Goal: Task Accomplishment & Management: Complete application form

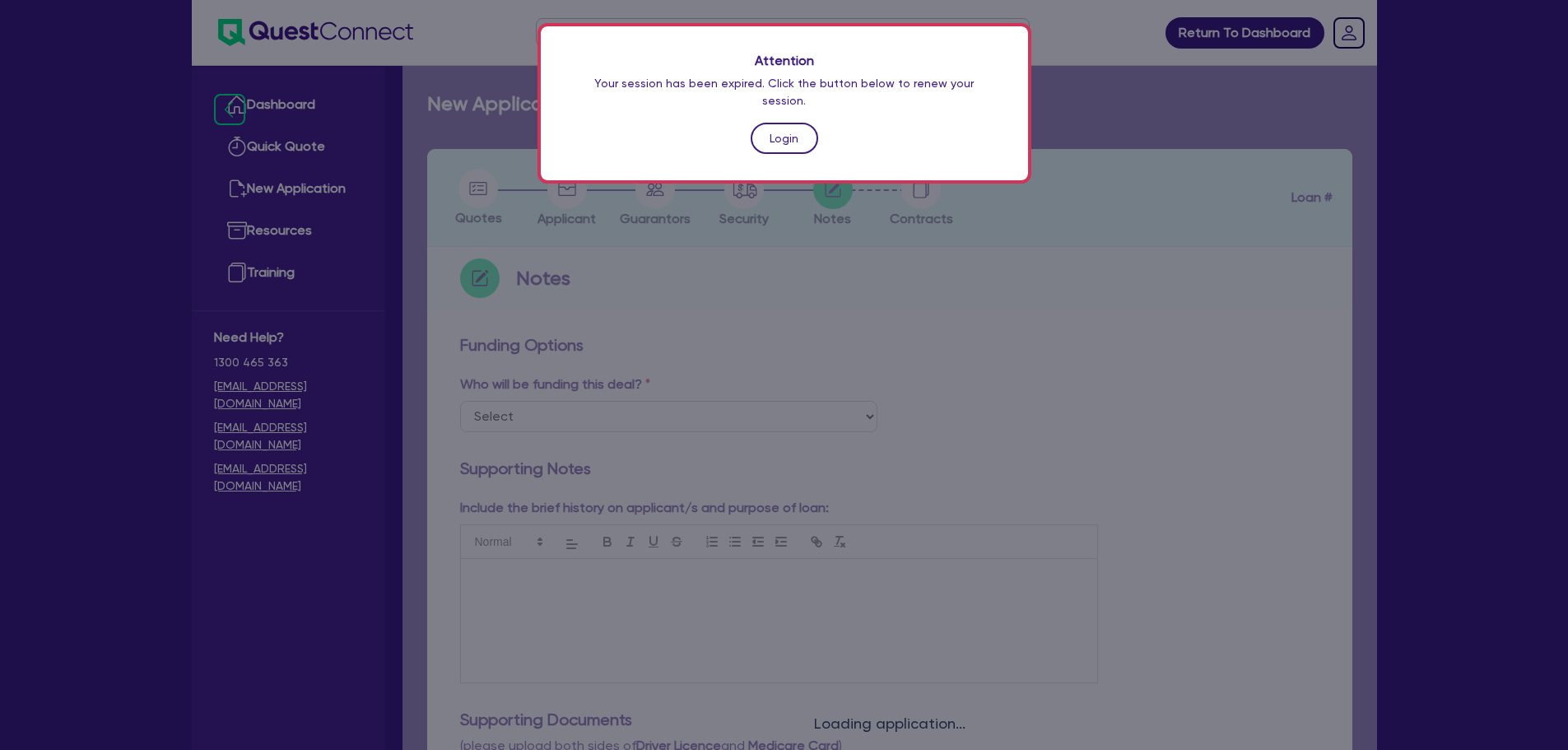
click at [798, 127] on link "Login" at bounding box center [784, 138] width 68 height 32
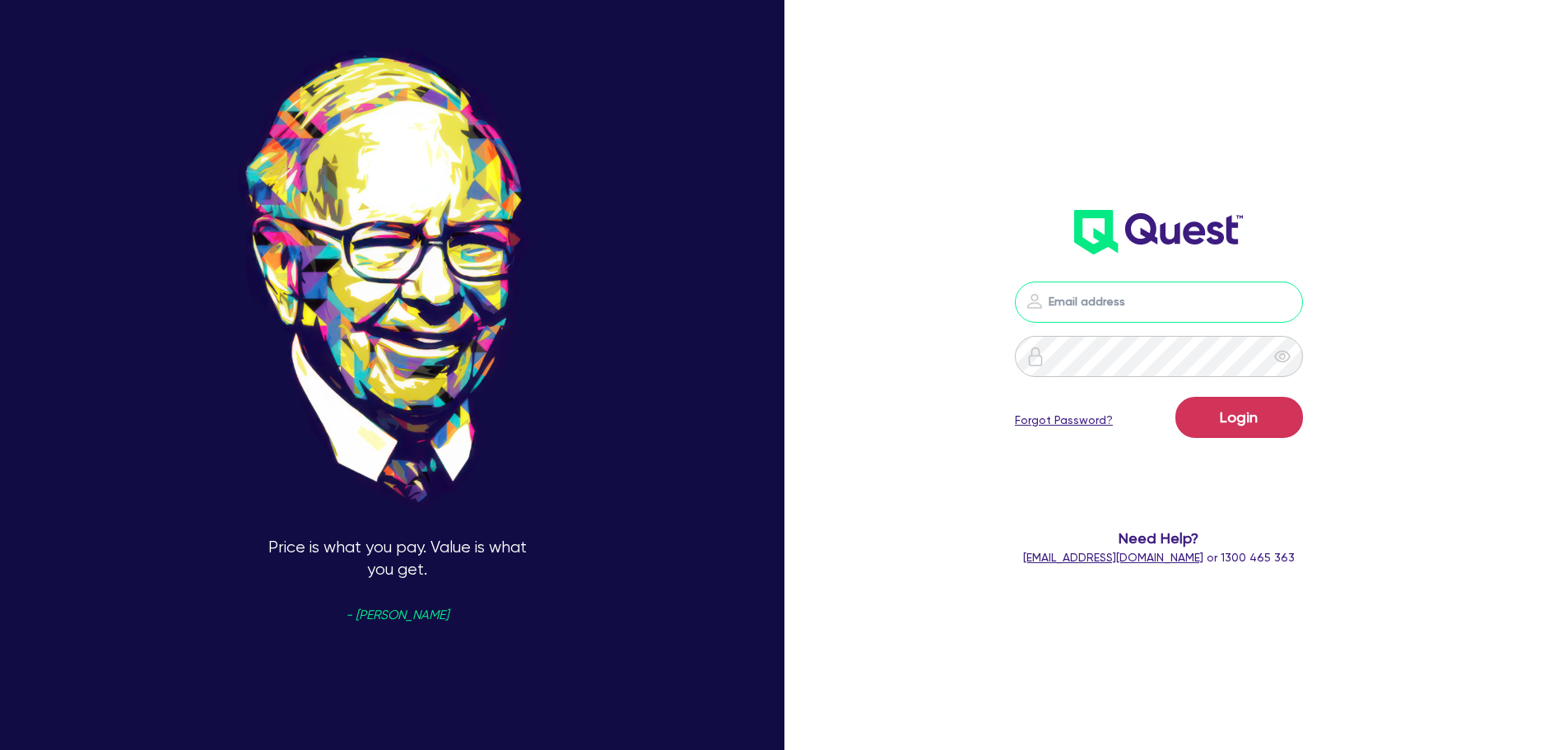
type input "[PERSON_NAME][EMAIL_ADDRESS][PERSON_NAME][DOMAIN_NAME]"
click at [1223, 424] on button "Login" at bounding box center [1239, 418] width 127 height 42
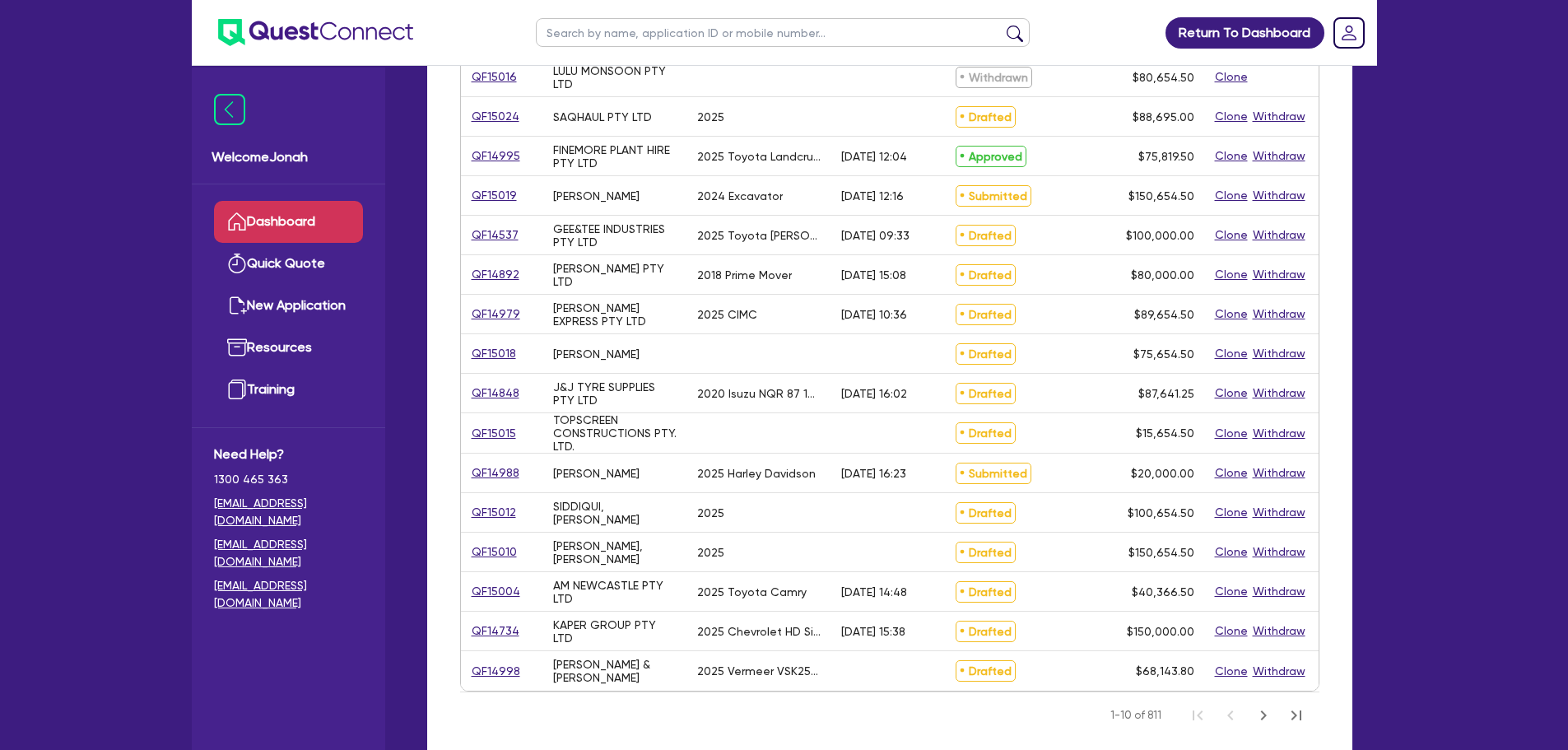
scroll to position [494, 0]
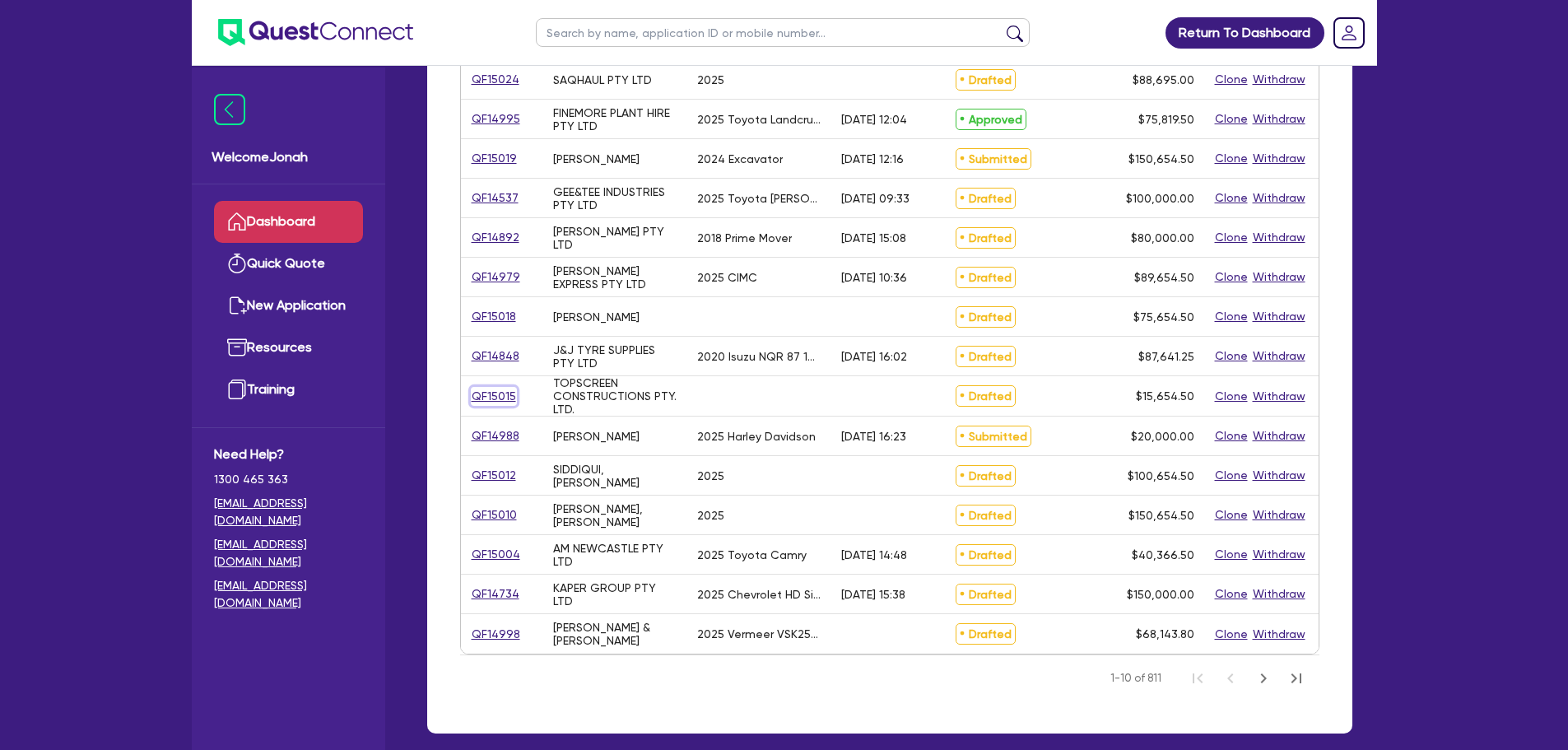
click at [506, 400] on link "QF15015" at bounding box center [493, 396] width 46 height 19
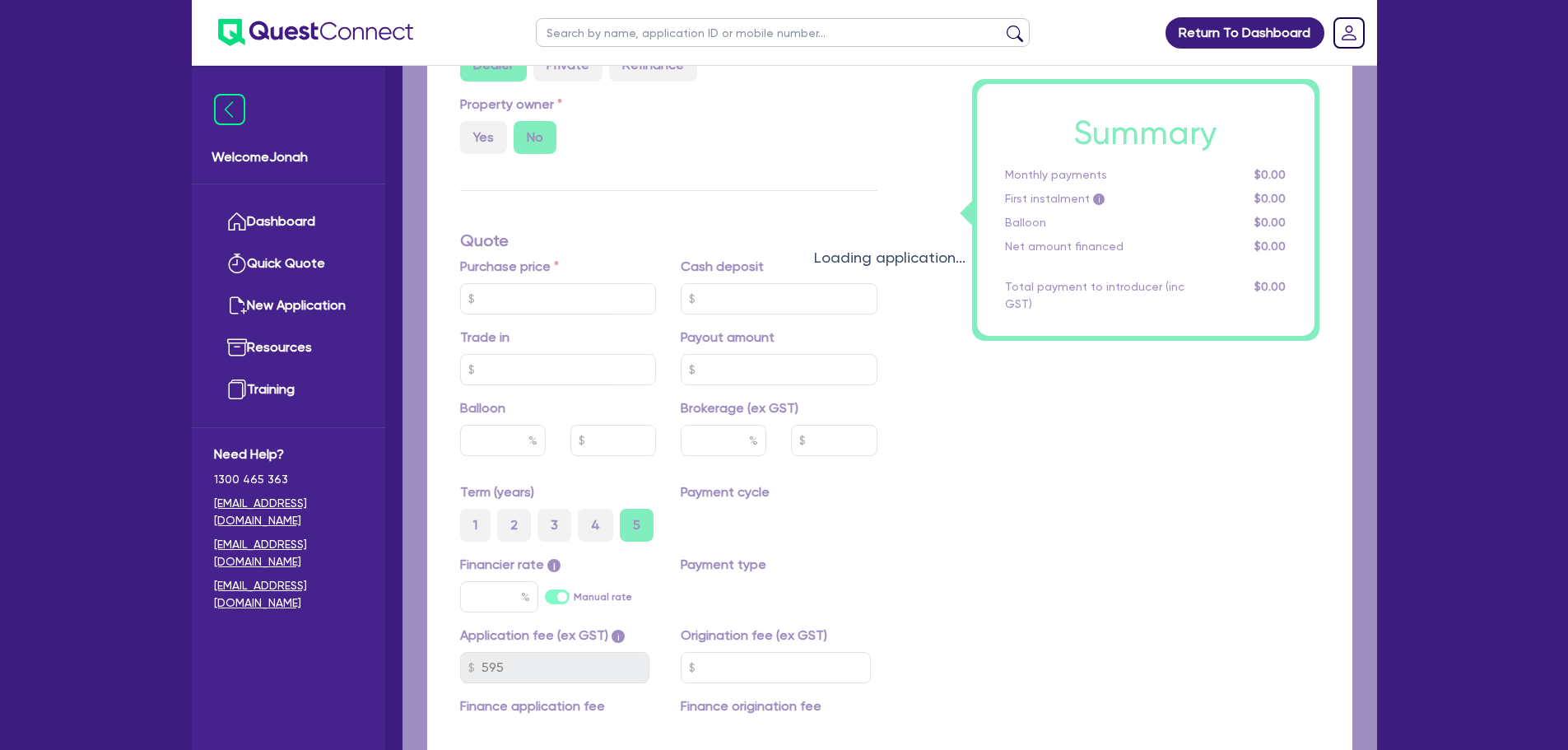
radio input "true"
type input "15,000"
type input "4"
type input "626.18"
type input "10"
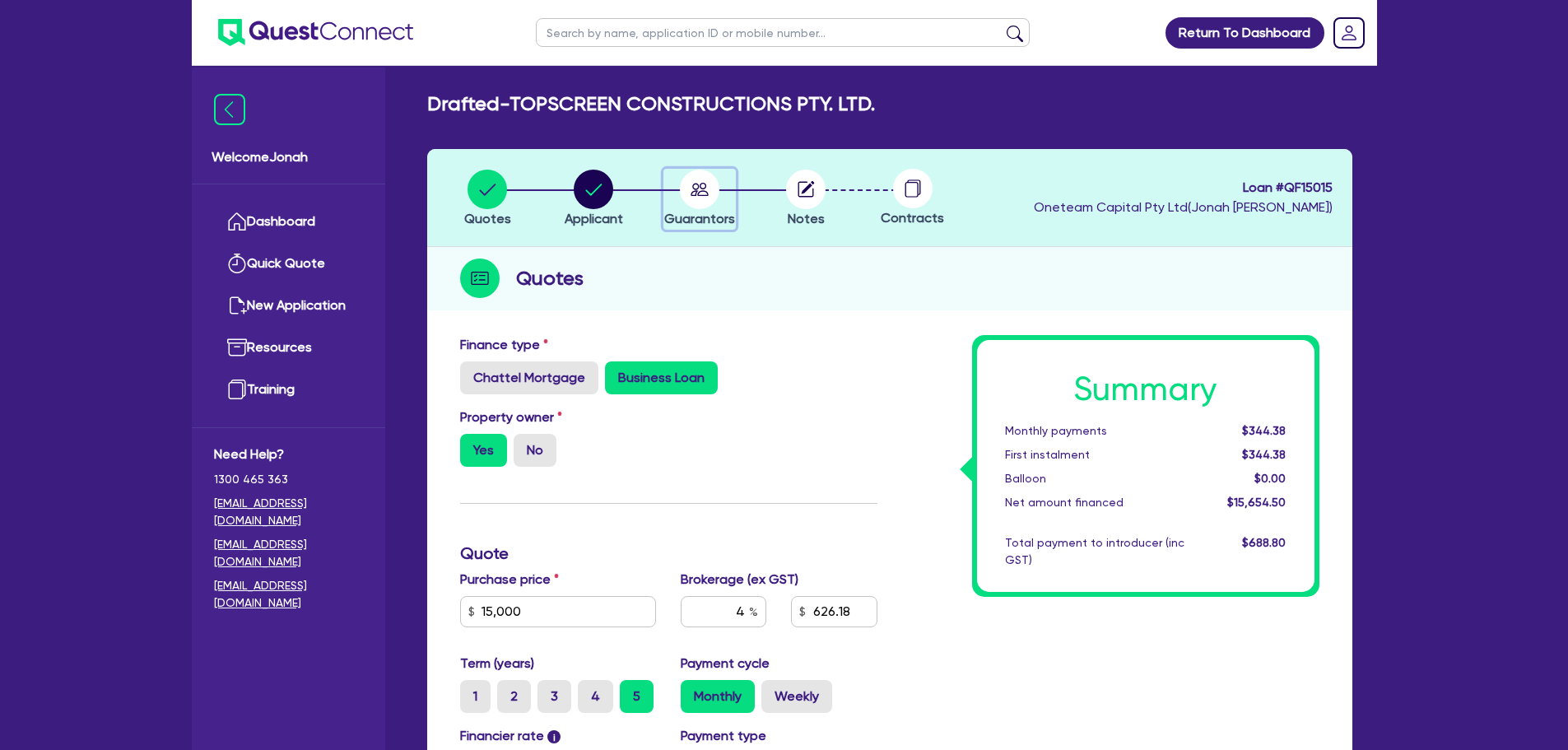
click at [709, 204] on circle "button" at bounding box center [700, 190] width 40 height 40
select select "MR"
select select "VIC"
select select "MORTGAGE"
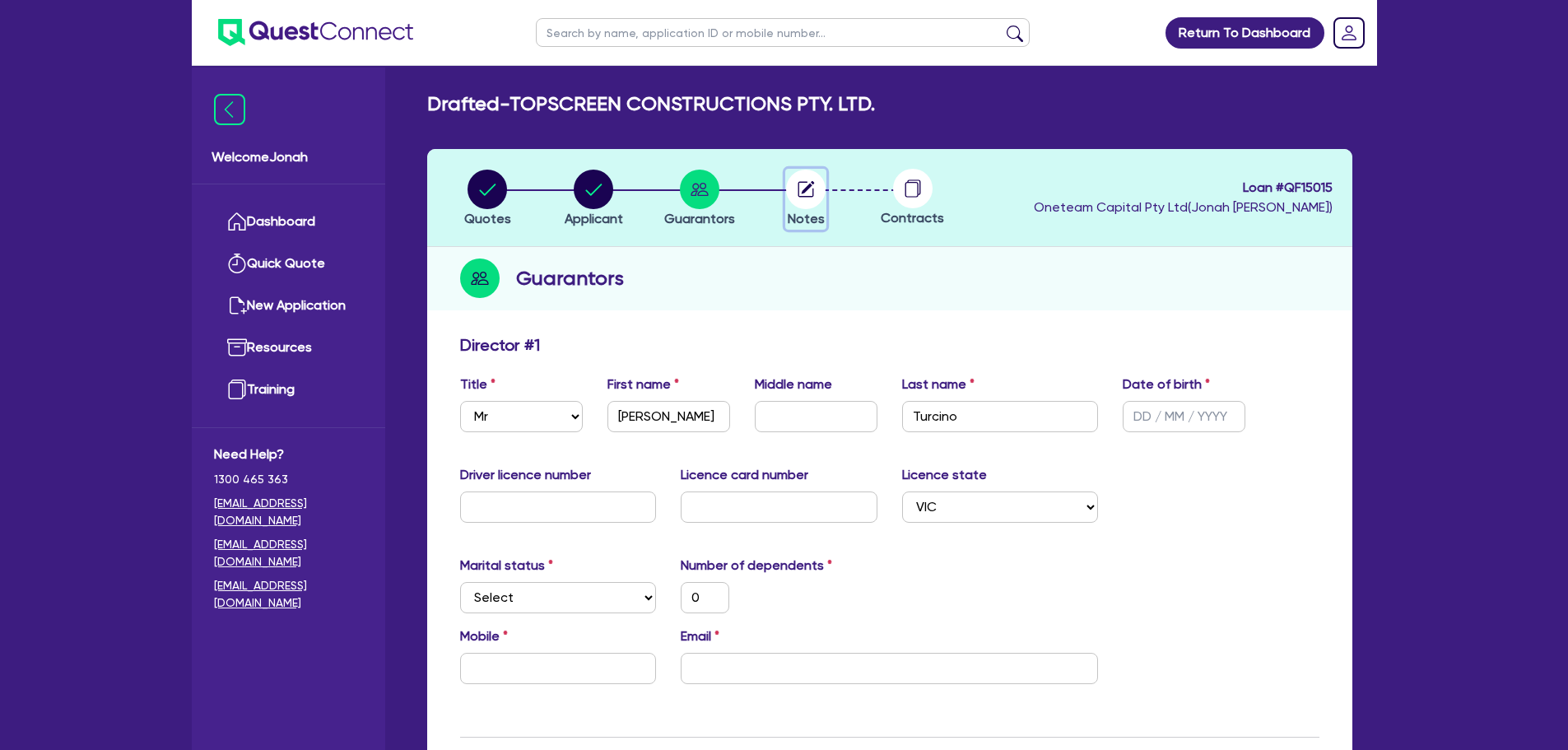
click at [798, 190] on icon "button" at bounding box center [806, 189] width 15 height 15
select select "Other"
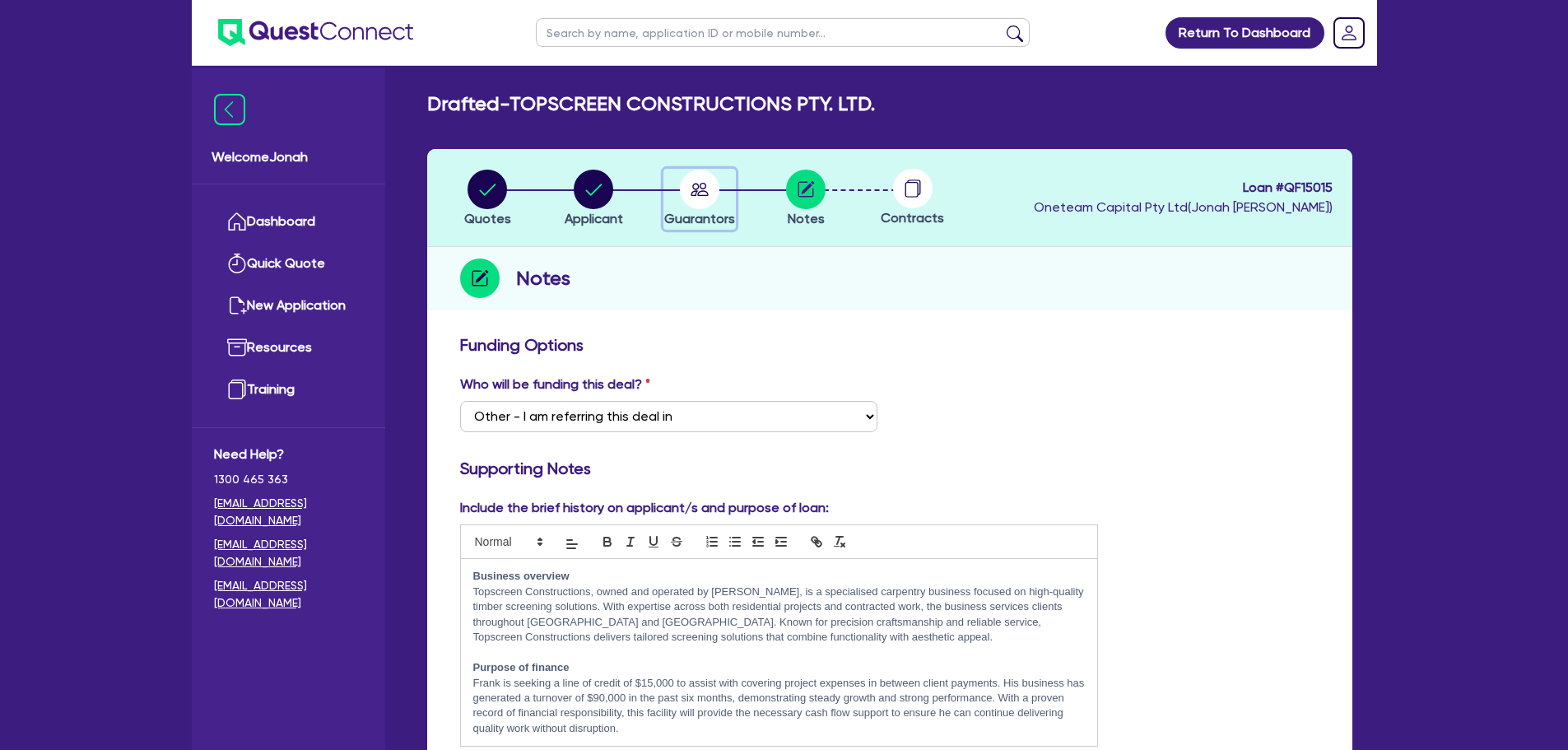
click at [690, 205] on circle "button" at bounding box center [700, 190] width 40 height 40
select select "MR"
select select "VIC"
select select "MORTGAGE"
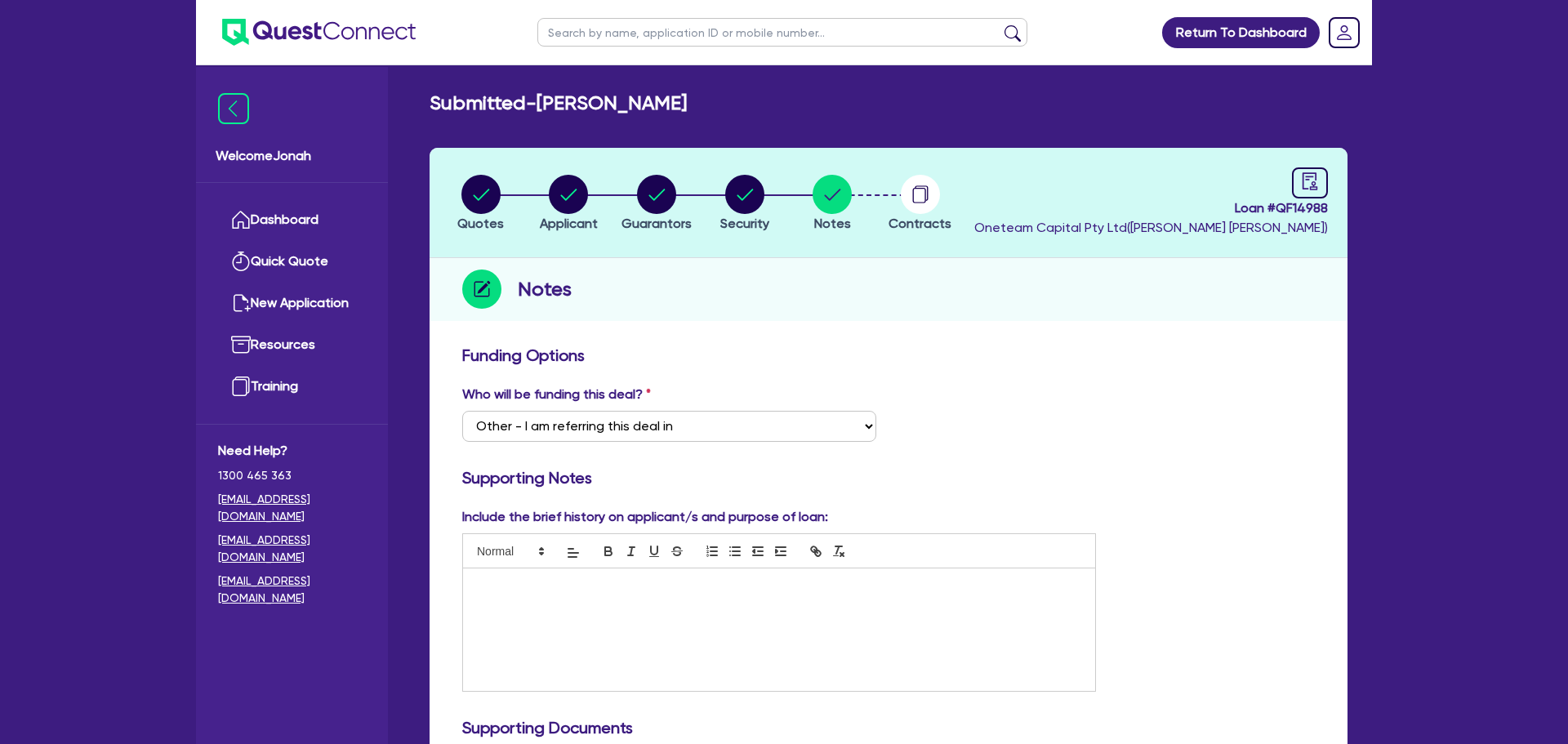
select select "Other"
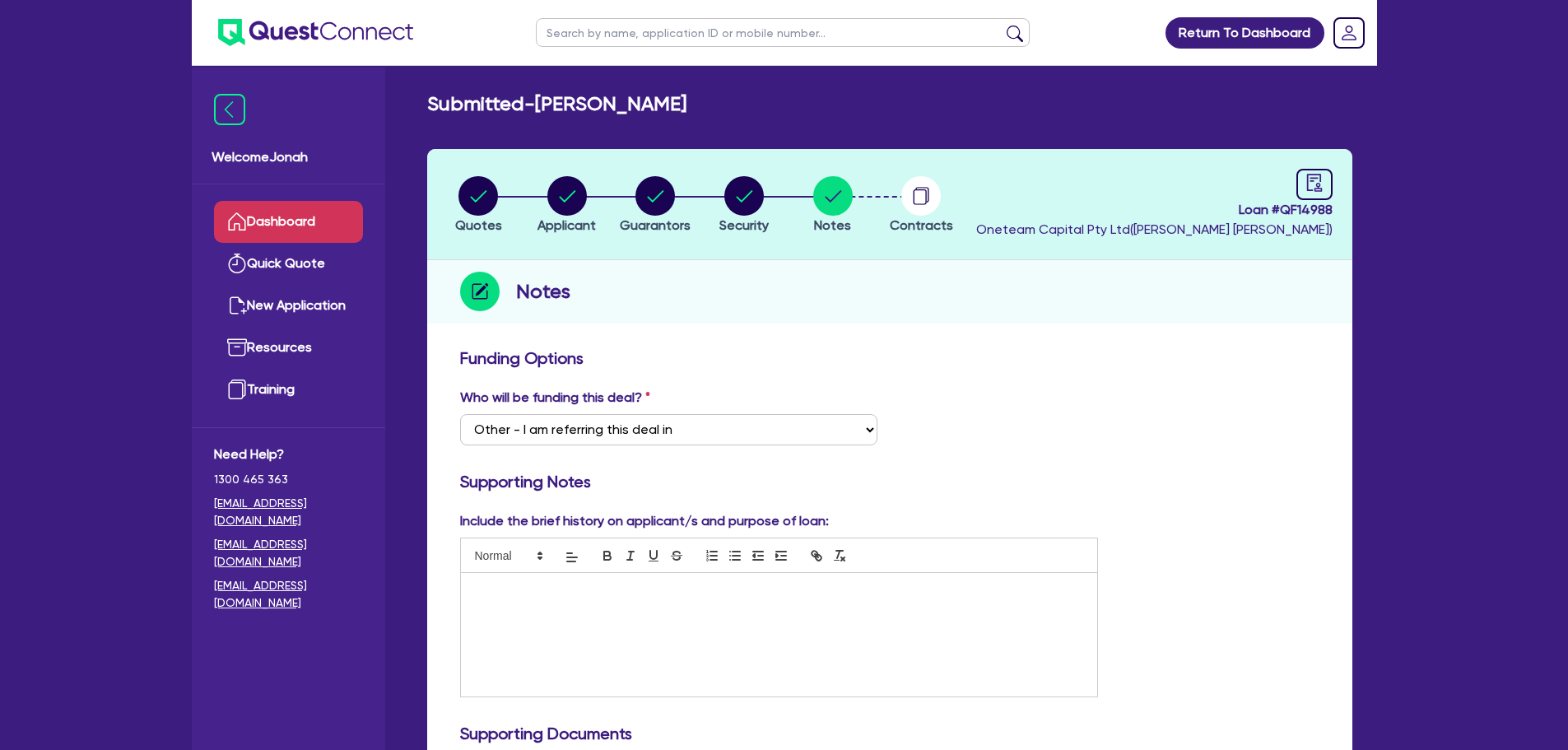
click at [282, 214] on link "Dashboard" at bounding box center [288, 222] width 149 height 42
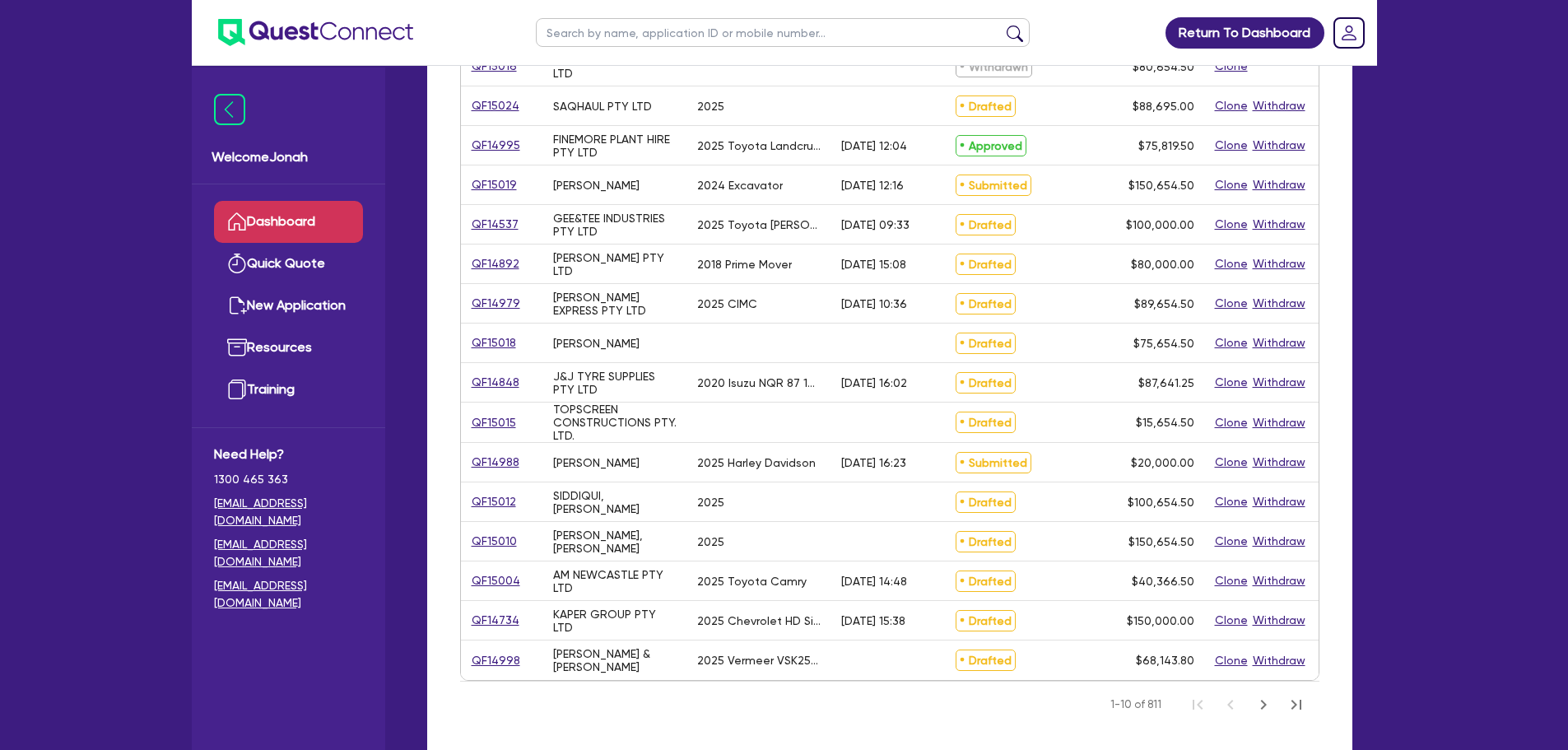
scroll to position [494, 0]
